Goal: Find specific page/section: Find specific page/section

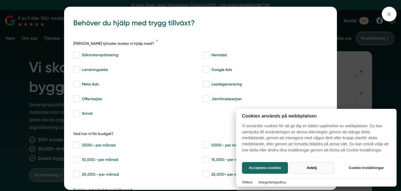
click at [315, 166] on button "Avböj" at bounding box center [312, 168] width 44 height 12
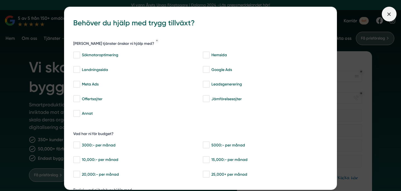
click at [389, 13] on icon at bounding box center [389, 14] width 6 height 6
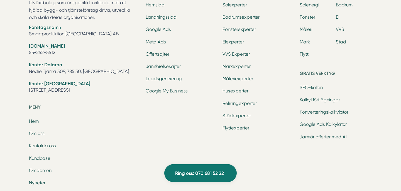
scroll to position [1841, 0]
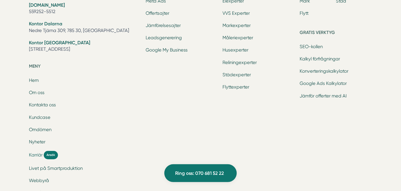
click at [36, 156] on span "Karriär" at bounding box center [36, 155] width 14 height 6
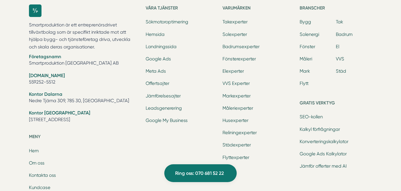
scroll to position [2397, 0]
click at [164, 32] on link "Hemsida" at bounding box center [155, 34] width 19 height 5
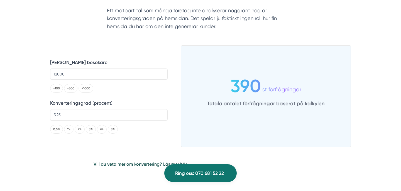
scroll to position [1112, 0]
